Goal: Go to known website: Access a specific website the user already knows

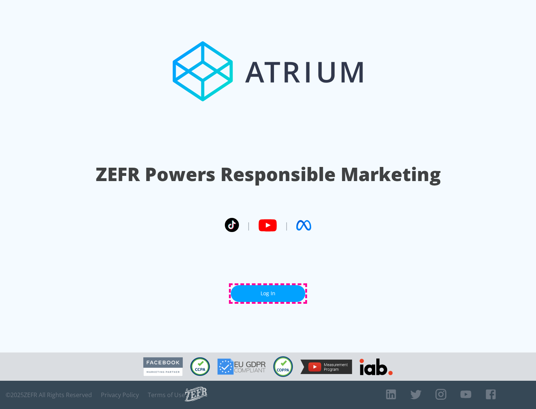
click at [268, 293] on link "Log In" at bounding box center [268, 293] width 74 height 17
